Goal: Find specific page/section: Find specific page/section

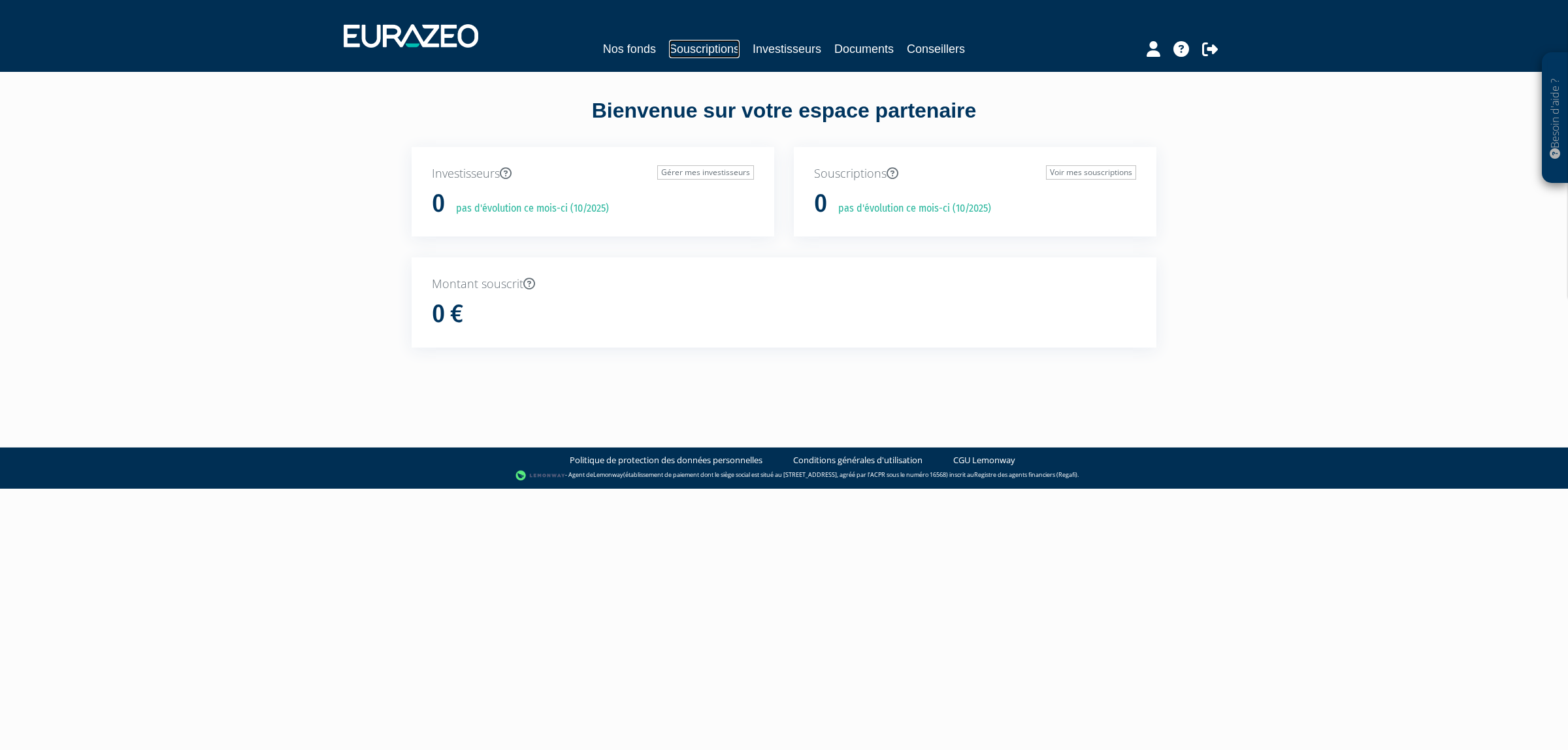
click at [677, 56] on link "Souscriptions" at bounding box center [704, 49] width 70 height 18
click at [640, 52] on link "Nos fonds" at bounding box center [629, 49] width 53 height 18
click at [635, 56] on link "Souscriptions" at bounding box center [662, 49] width 70 height 18
